Goal: Entertainment & Leisure: Consume media (video, audio)

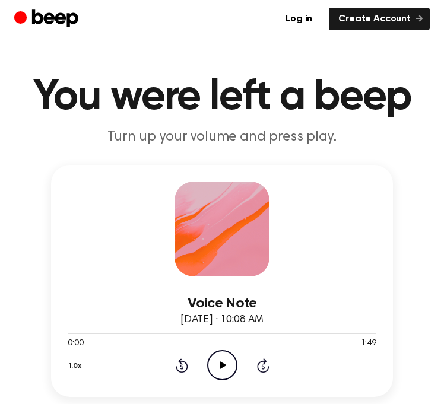
click at [218, 353] on icon "Play Audio" at bounding box center [222, 365] width 30 height 30
click at [216, 359] on icon "Pause Audio" at bounding box center [222, 365] width 30 height 30
click at [207, 357] on icon "Play Audio" at bounding box center [222, 365] width 30 height 30
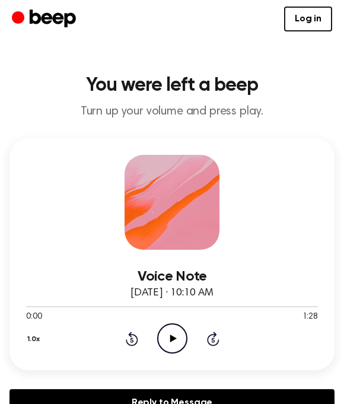
click at [178, 337] on icon "Play Audio" at bounding box center [172, 339] width 30 height 30
click at [178, 344] on icon "Play Audio" at bounding box center [172, 339] width 30 height 30
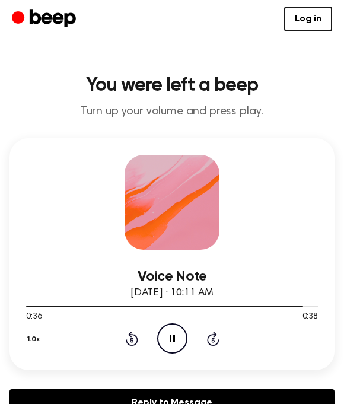
click at [176, 341] on icon "Pause Audio" at bounding box center [172, 339] width 30 height 30
click at [172, 338] on icon at bounding box center [173, 339] width 7 height 8
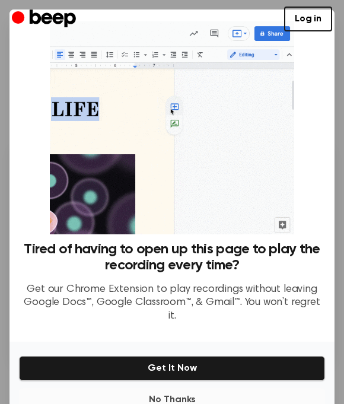
click at [189, 388] on button "No Thanks" at bounding box center [172, 400] width 306 height 24
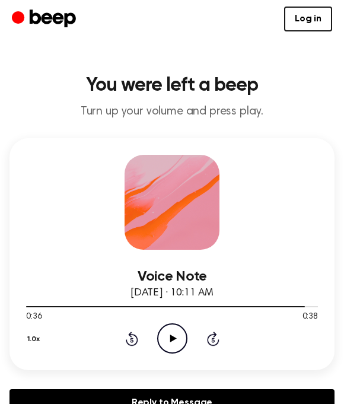
click at [179, 340] on icon "Play Audio" at bounding box center [172, 339] width 30 height 30
click at [177, 339] on icon "Play Audio" at bounding box center [172, 339] width 30 height 30
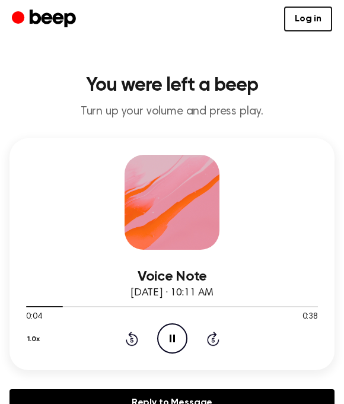
click at [213, 340] on icon at bounding box center [212, 340] width 3 height 5
click at [177, 343] on icon "Pause Audio" at bounding box center [172, 339] width 30 height 30
